Goal: Information Seeking & Learning: Learn about a topic

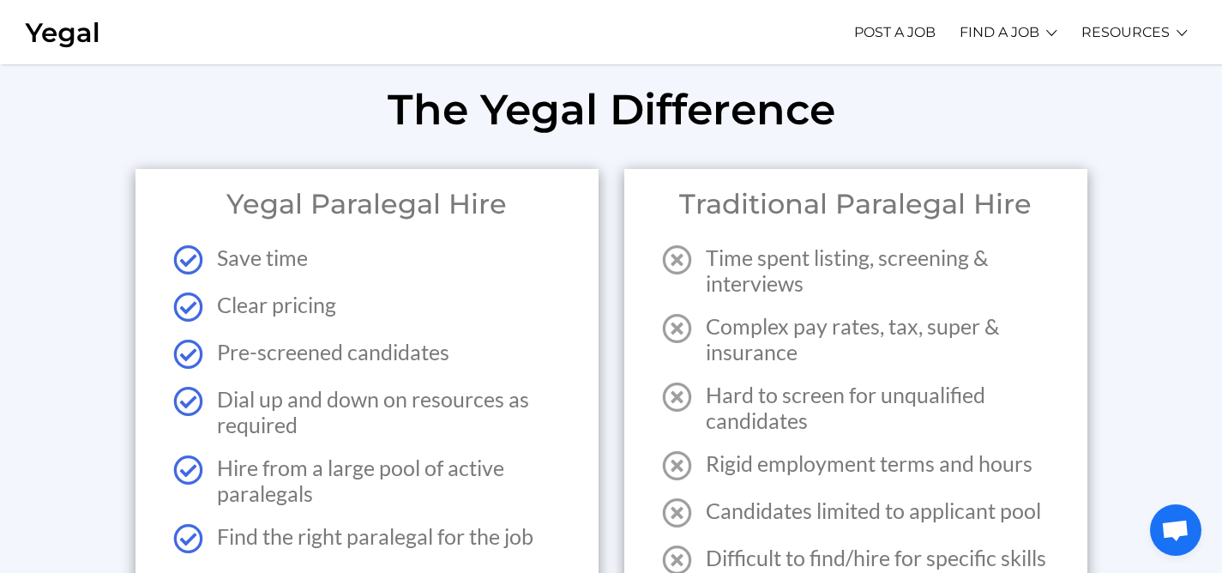
scroll to position [2130, 0]
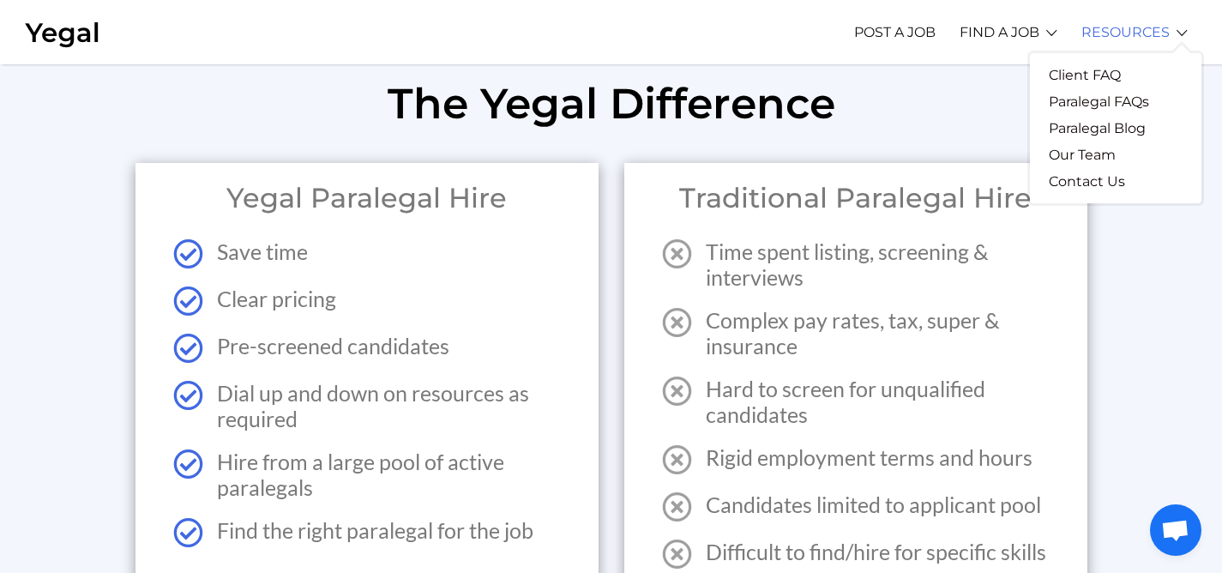
click at [1108, 45] on link "RESOURCES" at bounding box center [1126, 32] width 88 height 47
click at [1096, 102] on link "Paralegal FAQs" at bounding box center [1099, 101] width 138 height 27
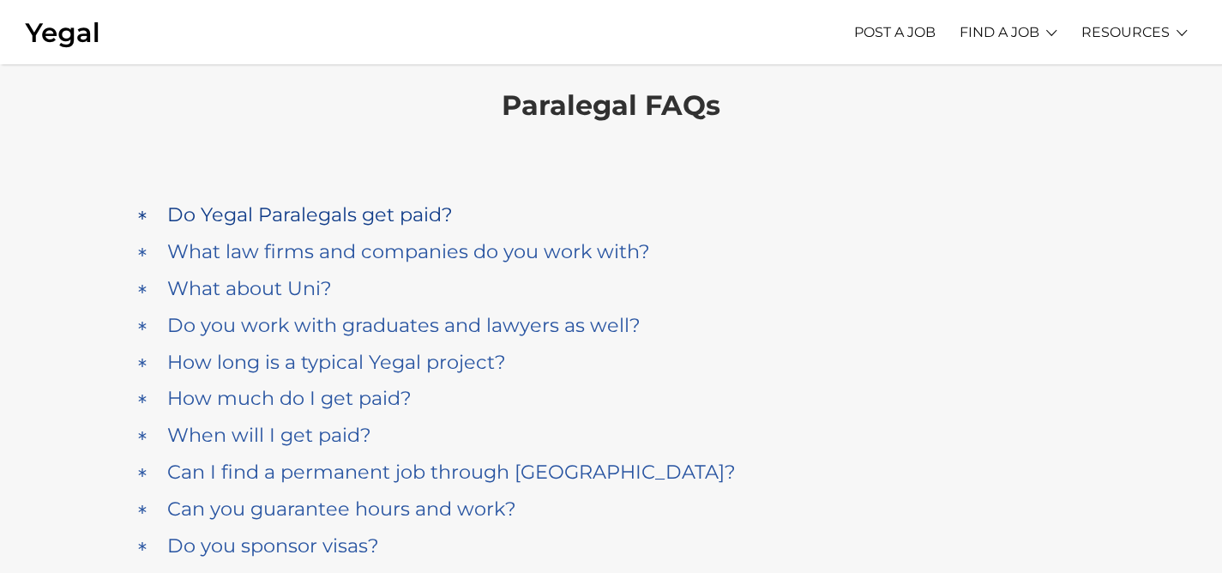
click at [359, 209] on h4 "Do Yegal Paralegals get paid?" at bounding box center [310, 214] width 286 height 23
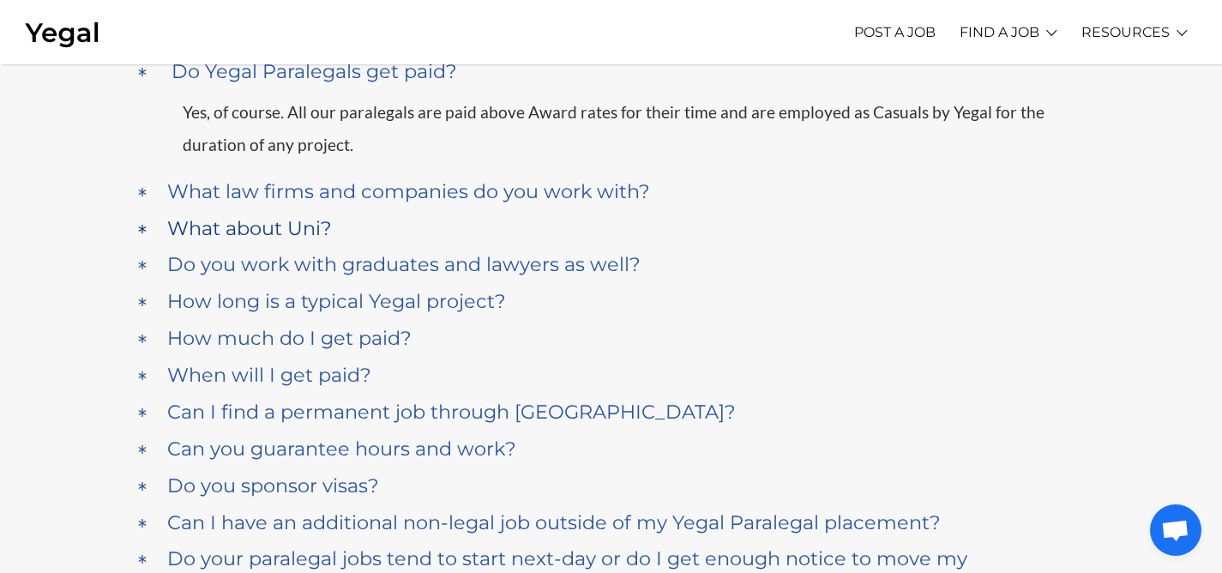
scroll to position [184, 0]
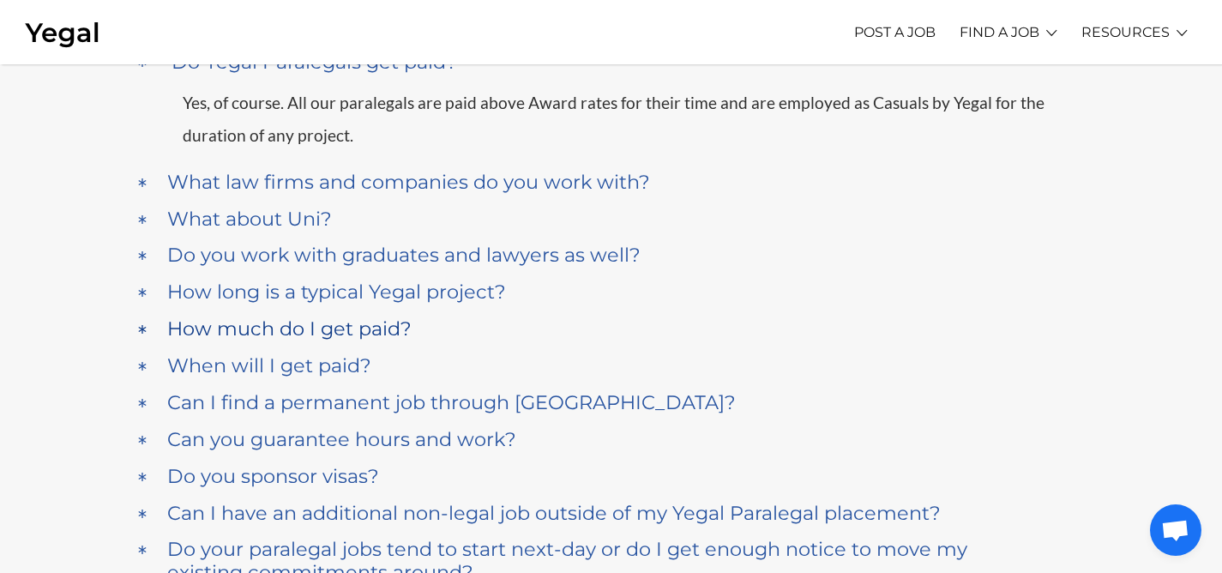
click at [357, 323] on h4 "How much do I get paid?" at bounding box center [289, 328] width 244 height 23
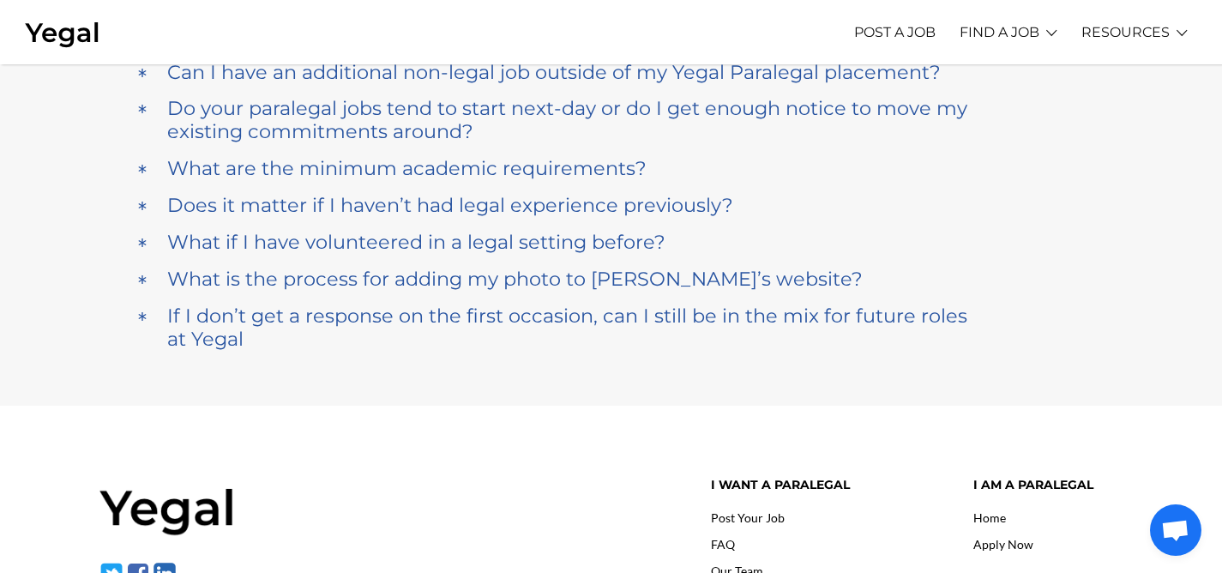
scroll to position [642, 0]
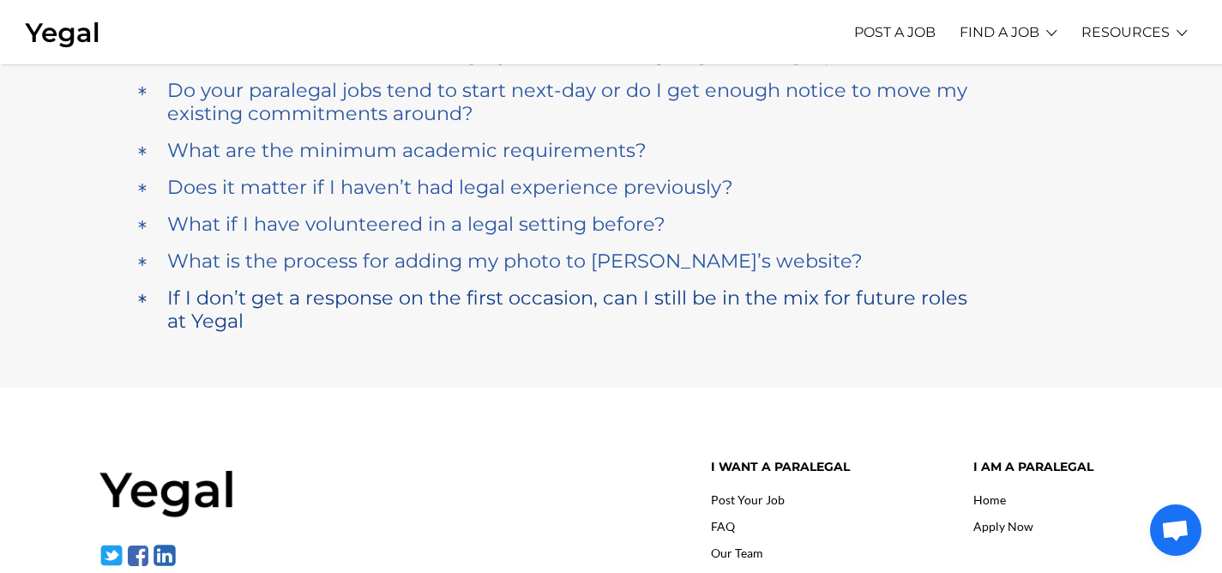
click at [722, 294] on h4 "If I don’t get a response on the first occasion, can I still be in the mix for …" at bounding box center [567, 309] width 801 height 46
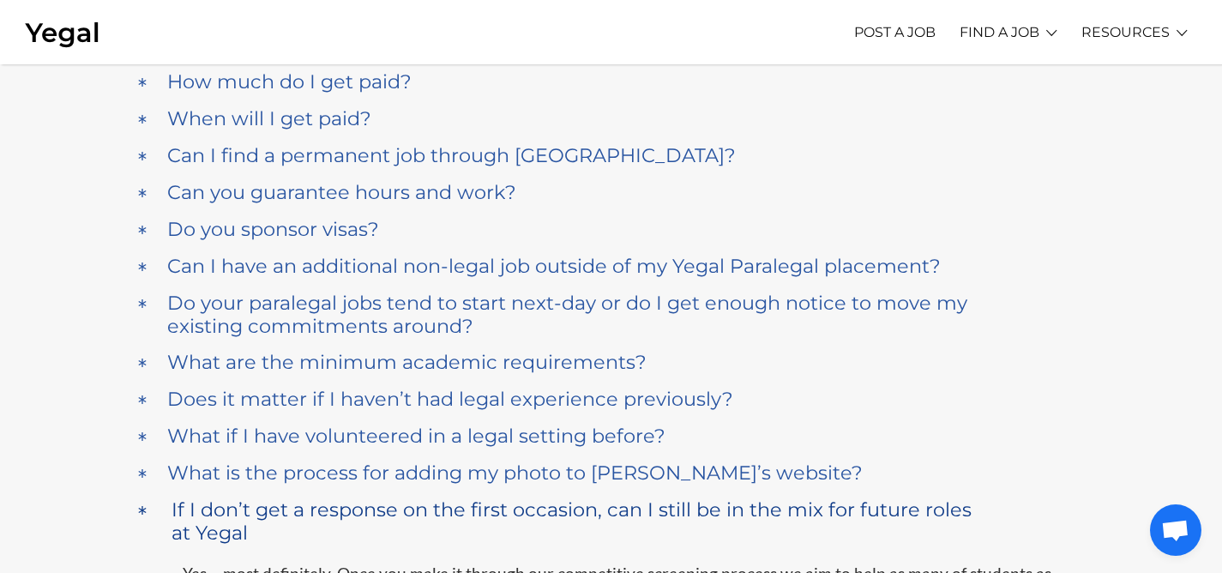
scroll to position [351, 0]
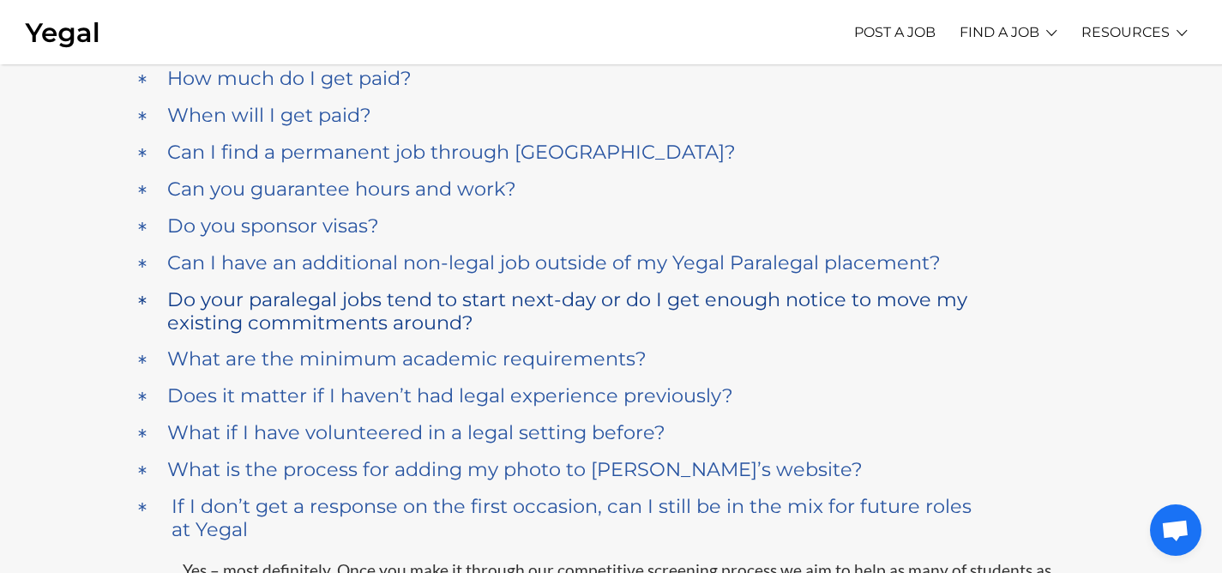
click at [723, 297] on h4 "Do your paralegal jobs tend to start next-day or do I get enough notice to move…" at bounding box center [567, 311] width 801 height 46
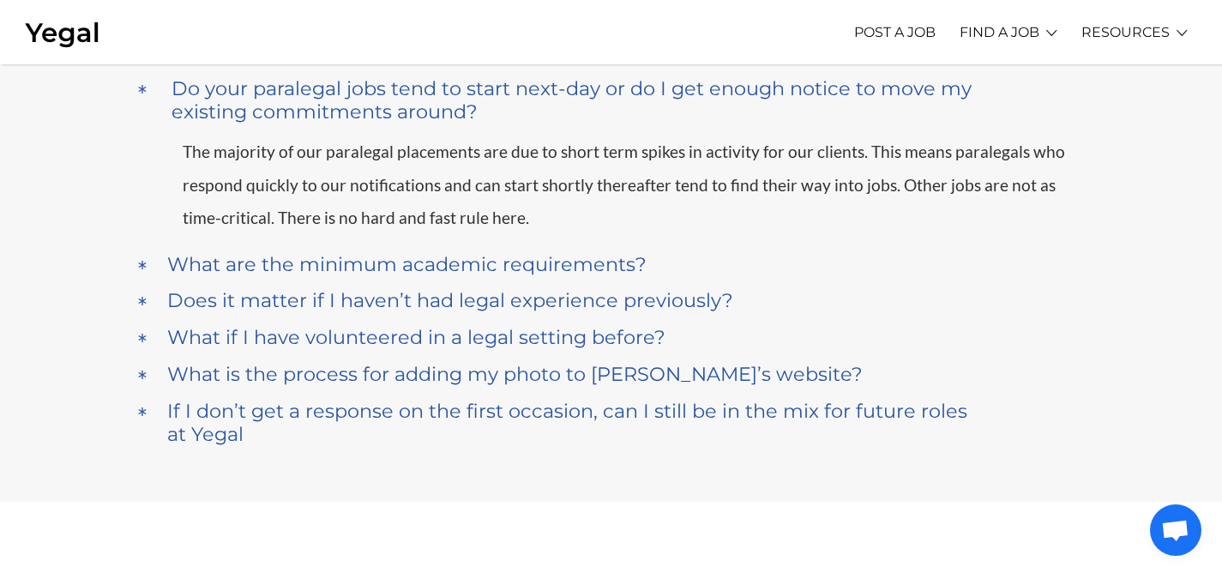
scroll to position [560, 0]
click at [603, 274] on h4 "What are the minimum academic requirements?" at bounding box center [406, 266] width 479 height 23
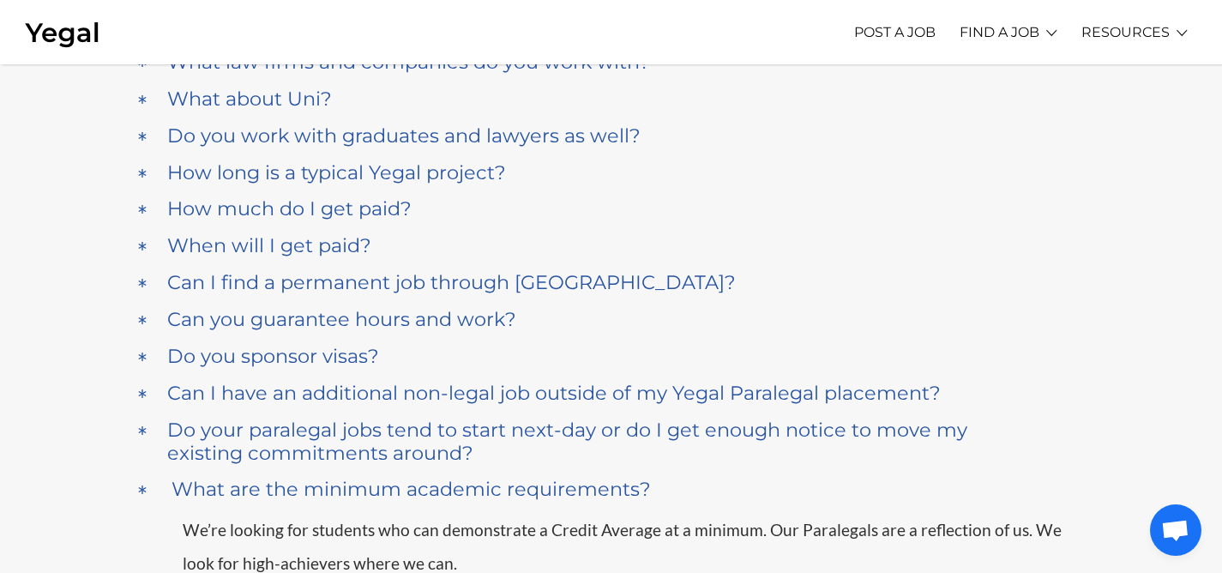
scroll to position [221, 0]
click at [532, 287] on h4 "Can I find a permanent job through [GEOGRAPHIC_DATA]?" at bounding box center [451, 281] width 569 height 23
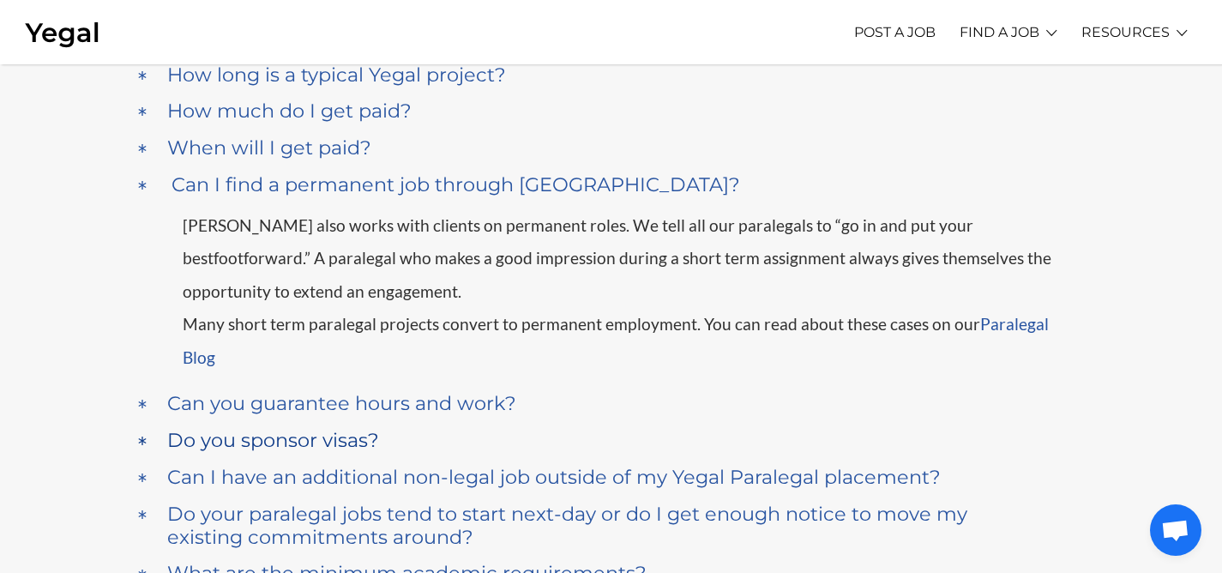
scroll to position [317, 0]
click at [389, 405] on h4 "Can you guarantee hours and work?" at bounding box center [341, 405] width 349 height 23
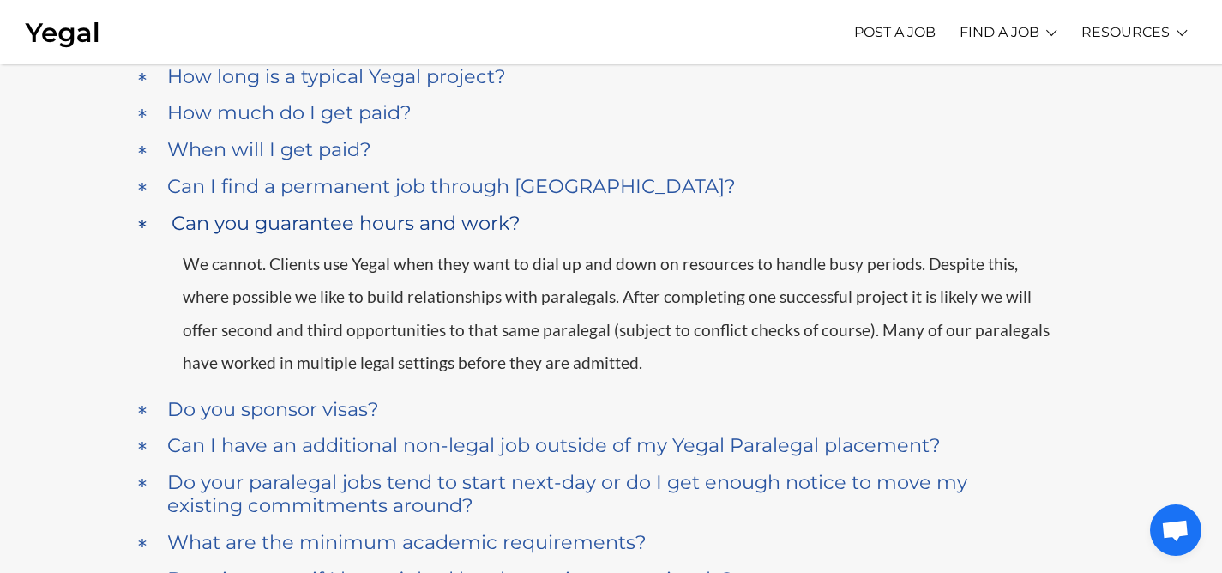
scroll to position [455, 0]
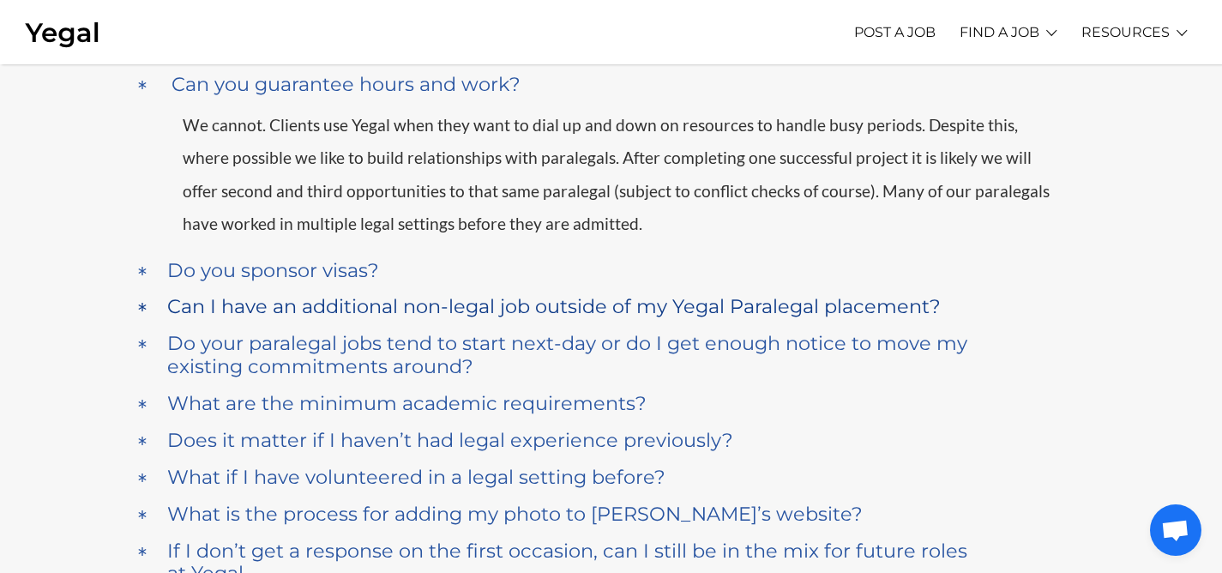
click at [858, 311] on h4 "Can I have an additional non-legal job outside of my Yegal Paralegal placement?" at bounding box center [554, 306] width 774 height 23
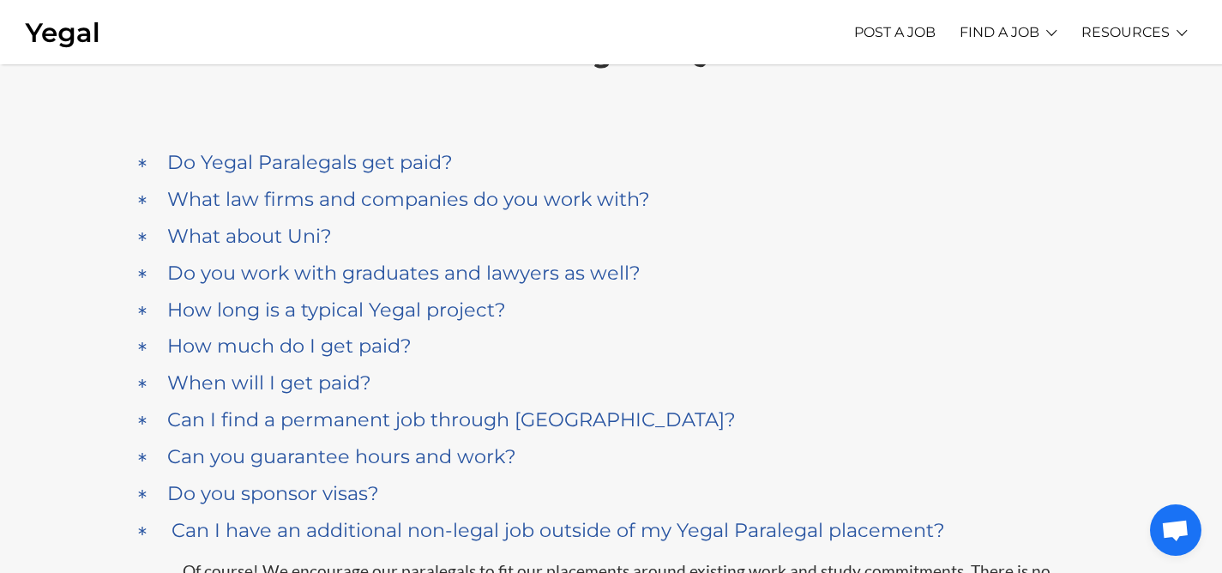
scroll to position [0, 0]
